Goal: Task Accomplishment & Management: Use online tool/utility

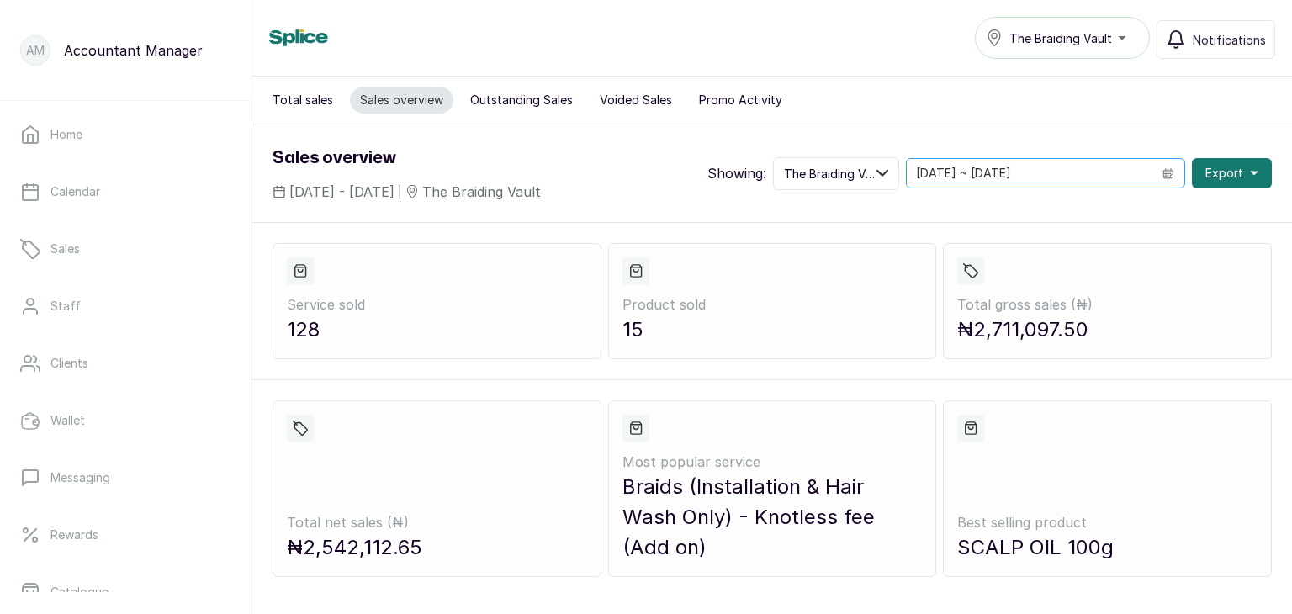
click at [1166, 174] on icon "calendar" at bounding box center [1168, 174] width 5 height 4
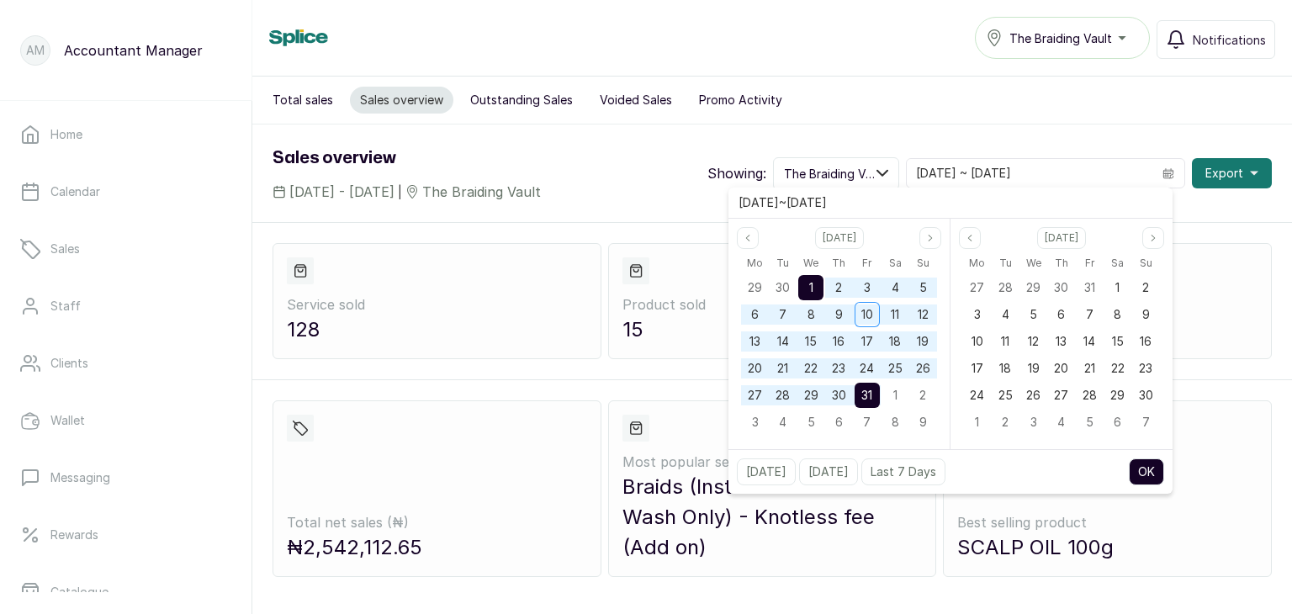
click at [815, 288] on div "1" at bounding box center [810, 287] width 25 height 25
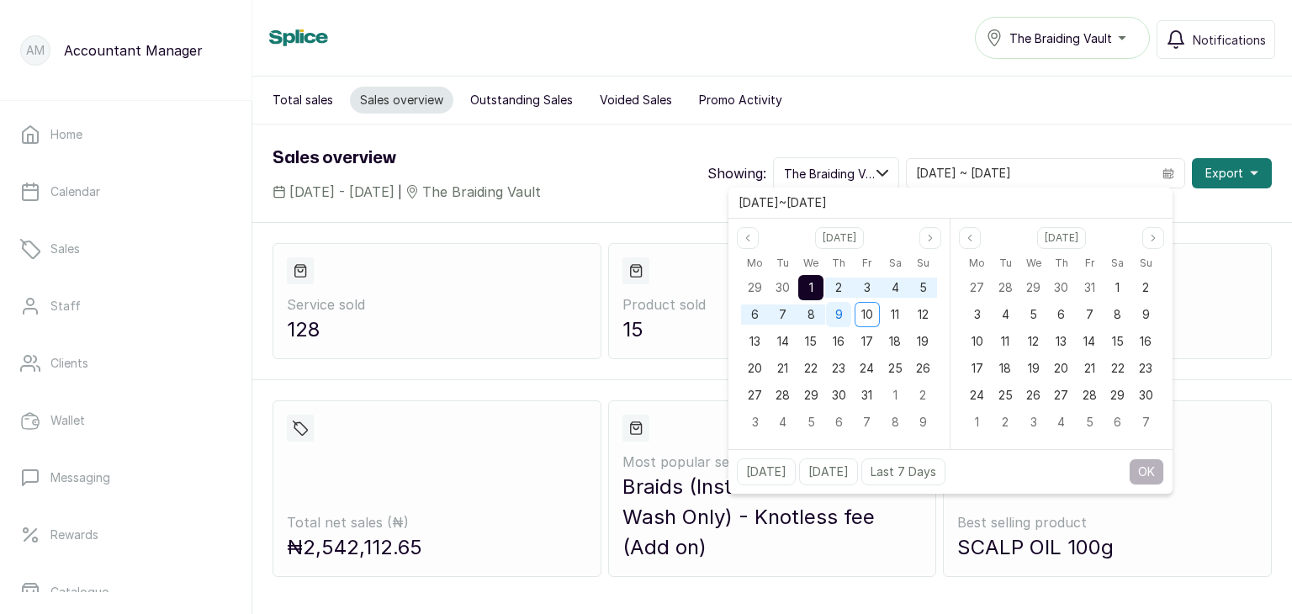
click at [837, 320] on span "9" at bounding box center [839, 314] width 8 height 14
click at [1145, 468] on button "OK" at bounding box center [1146, 471] width 35 height 27
type input "[DATE] ~ [DATE]"
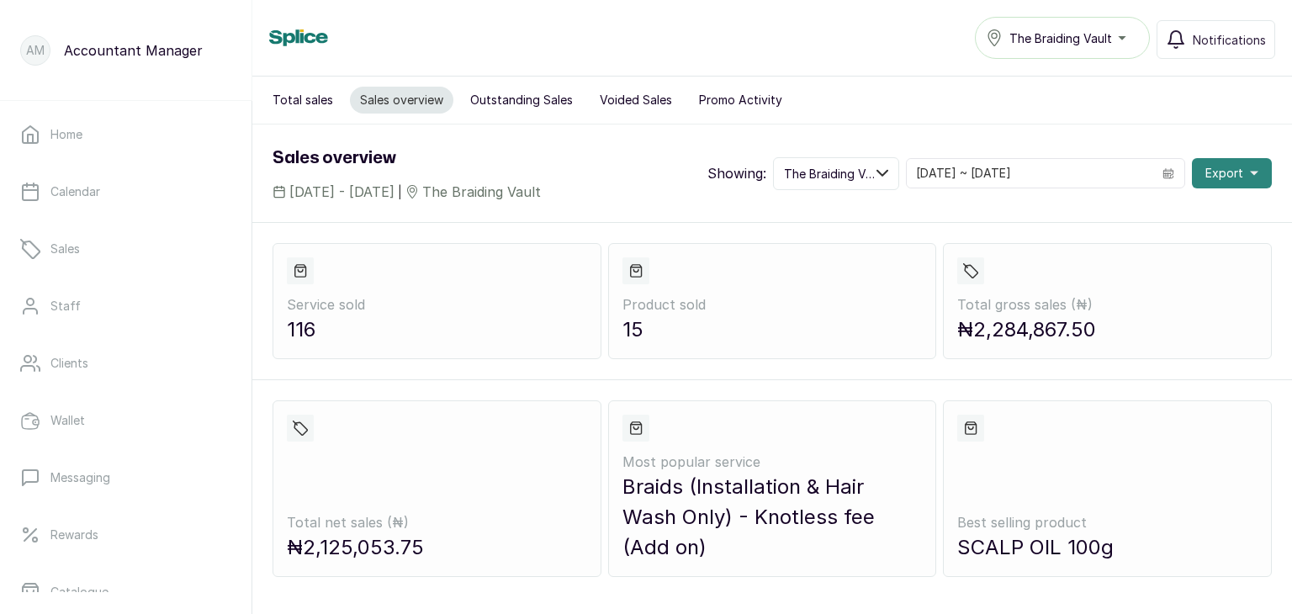
click at [1231, 176] on button "Export" at bounding box center [1232, 173] width 80 height 30
click at [1123, 209] on span "As csv" at bounding box center [1177, 219] width 161 height 20
click at [295, 272] on icon at bounding box center [300, 271] width 11 height 12
click at [392, 315] on p "116" at bounding box center [437, 330] width 300 height 30
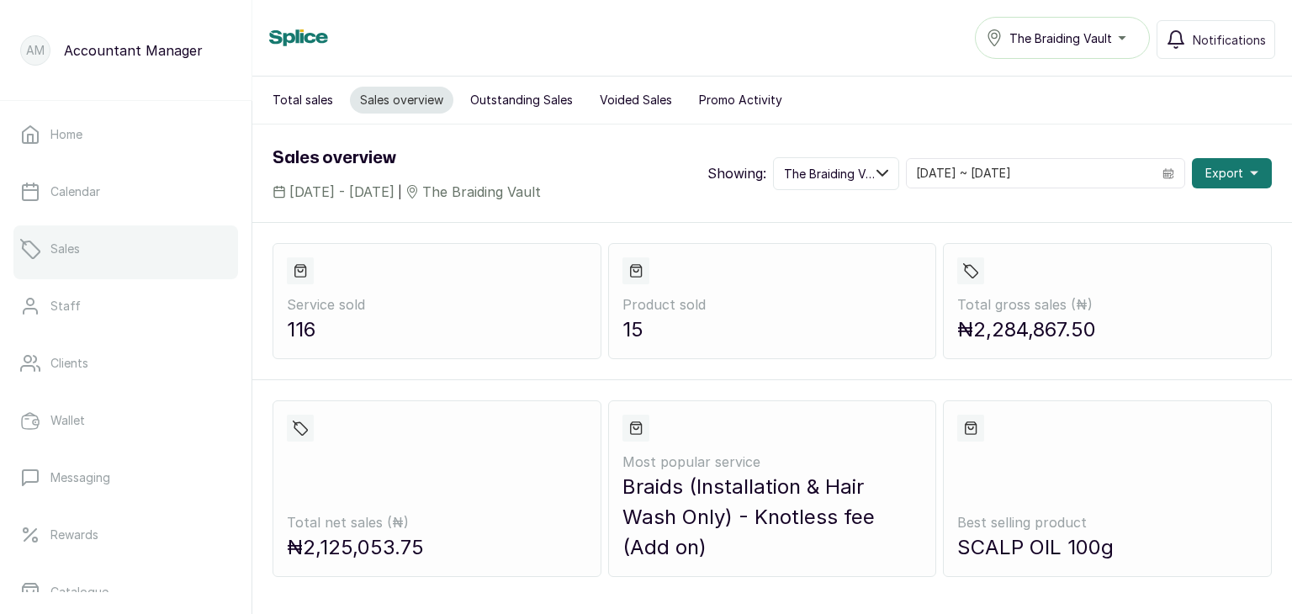
click at [128, 266] on link "Sales" at bounding box center [125, 248] width 225 height 47
